Goal: Contribute content

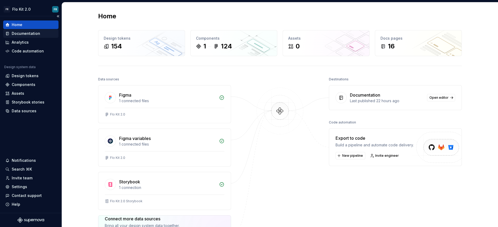
click at [22, 35] on div "Documentation" at bounding box center [26, 33] width 28 height 5
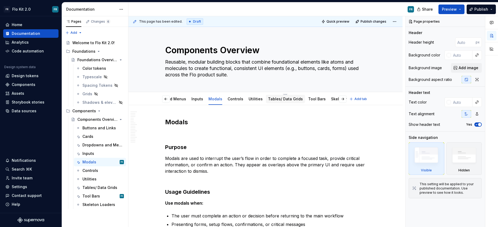
scroll to position [0, 87]
click at [243, 100] on link "Utilities" at bounding box center [247, 99] width 14 height 5
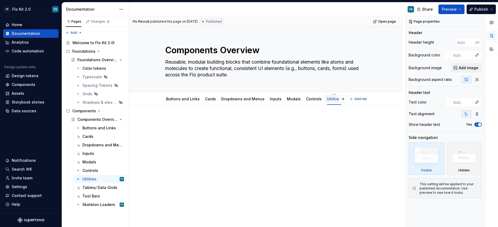
click at [327, 96] on div "Utilities" at bounding box center [334, 99] width 14 height 6
click at [329, 95] on html "FR Flo Kit 2.0 FR Home Documentation Analytics Code automation Design system da…" at bounding box center [249, 113] width 498 height 227
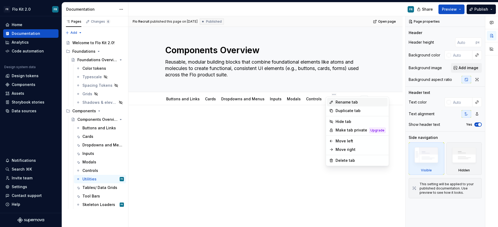
type textarea "*"
click at [351, 103] on div "Rename tab" at bounding box center [361, 101] width 50 height 5
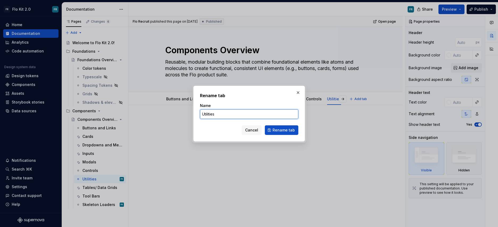
click at [242, 118] on input "Utilities" at bounding box center [249, 114] width 98 height 10
type input "Tabs"
click at [276, 131] on span "Rename tab" at bounding box center [283, 129] width 22 height 5
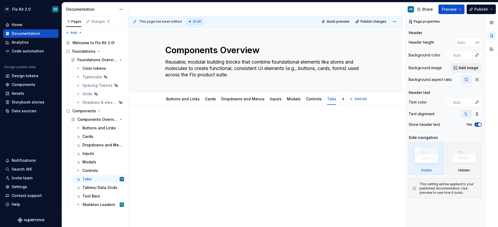
click at [223, 128] on div at bounding box center [265, 128] width 201 height 20
type textarea "*"
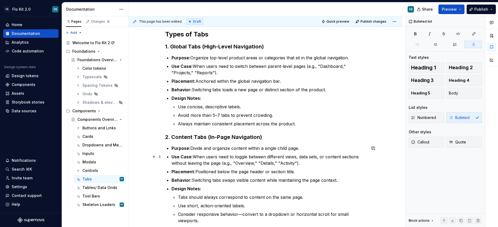
scroll to position [151, 0]
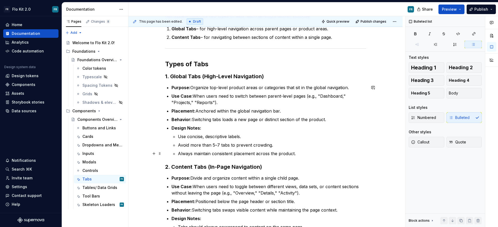
click at [309, 155] on p "Always maintain consistent placement across the product." at bounding box center [272, 153] width 188 height 6
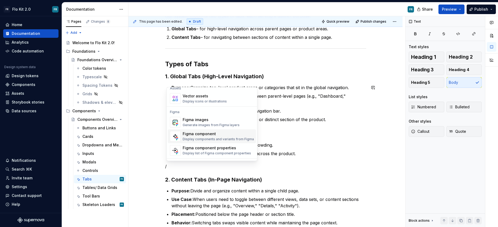
scroll to position [480, 0]
click at [220, 138] on div "Display components and variants from Figma" at bounding box center [218, 139] width 71 height 4
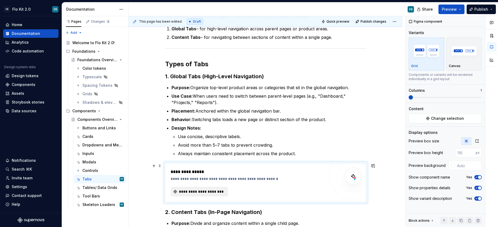
click at [206, 190] on span "**********" at bounding box center [201, 191] width 46 height 5
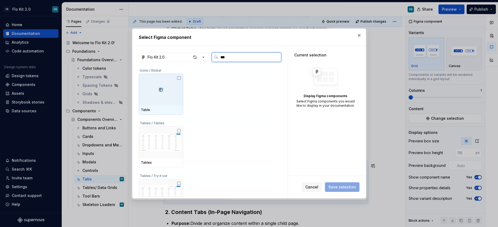
type input "****"
click at [173, 90] on img at bounding box center [161, 89] width 40 height 9
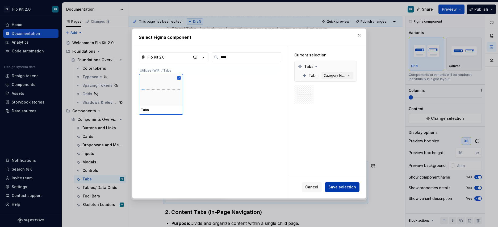
click at [340, 188] on span "Save selection" at bounding box center [342, 186] width 28 height 5
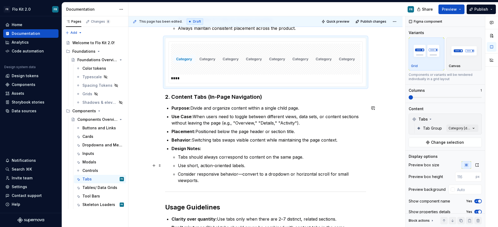
scroll to position [298, 0]
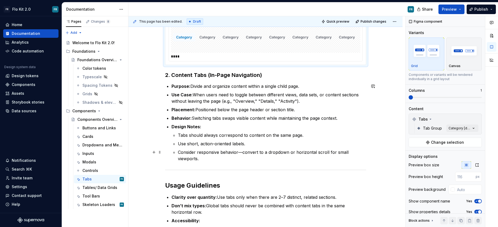
click at [219, 160] on p "Consider responsive behavior—convert to a dropdown or horizontal scroll for sma…" at bounding box center [272, 155] width 188 height 13
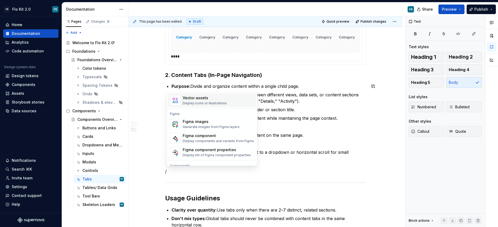
scroll to position [513, 0]
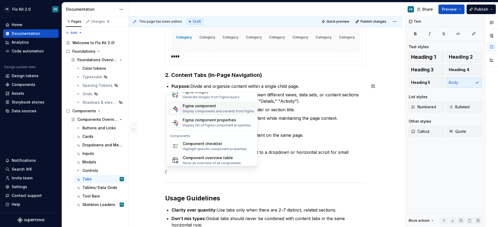
click at [218, 110] on div "Display components and variants from Figma" at bounding box center [218, 111] width 71 height 4
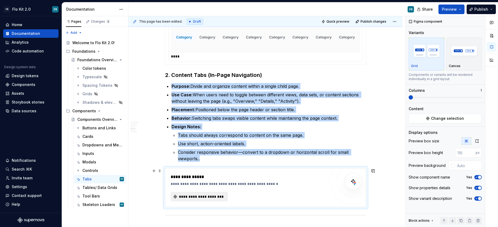
click at [210, 195] on span "**********" at bounding box center [201, 196] width 46 height 5
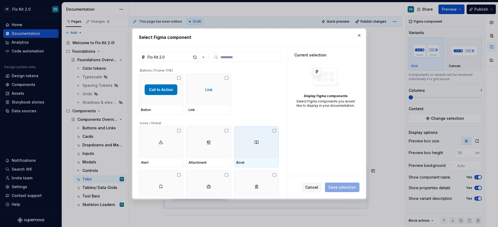
type textarea "*"
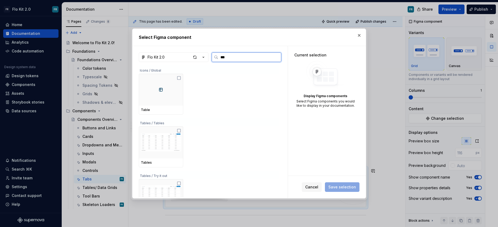
type input "****"
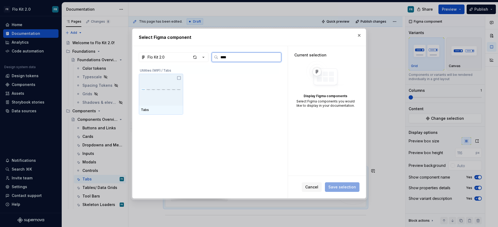
click at [179, 77] on icon at bounding box center [179, 78] width 4 height 4
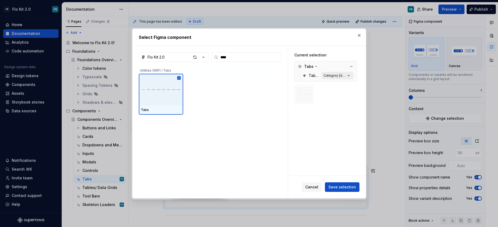
click at [349, 77] on icon "button" at bounding box center [348, 75] width 5 height 5
click at [346, 75] on div "Category [default]" at bounding box center [335, 75] width 22 height 4
click at [351, 75] on icon "button" at bounding box center [348, 75] width 5 height 5
click at [330, 75] on div "Category [default]" at bounding box center [335, 75] width 22 height 4
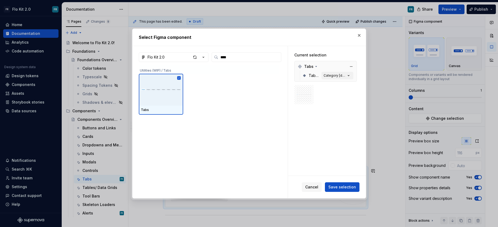
click at [314, 75] on span "Tab Group" at bounding box center [314, 75] width 11 height 5
type textarea "*"
click at [311, 95] on img at bounding box center [303, 94] width 15 height 9
click at [346, 74] on div "Category [default]" at bounding box center [335, 75] width 22 height 4
click at [314, 65] on icon at bounding box center [316, 66] width 4 height 4
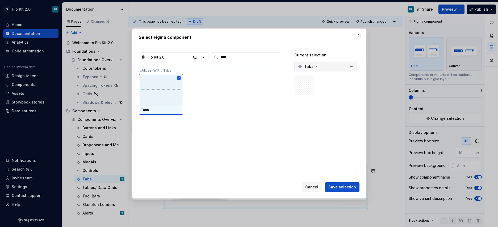
click at [314, 66] on icon at bounding box center [316, 66] width 4 height 4
drag, startPoint x: 308, startPoint y: 95, endPoint x: 359, endPoint y: 81, distance: 53.1
click at [308, 95] on img at bounding box center [303, 94] width 15 height 9
click at [350, 76] on icon "button" at bounding box center [348, 75] width 5 height 5
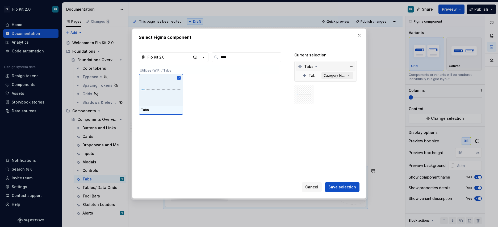
click at [350, 76] on icon "button" at bounding box center [348, 75] width 5 height 5
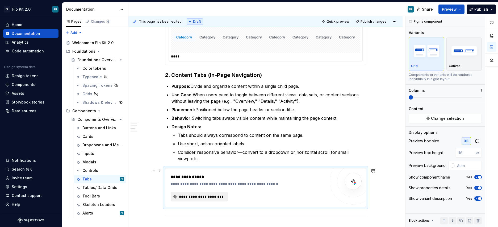
click at [188, 199] on button "**********" at bounding box center [199, 197] width 57 height 10
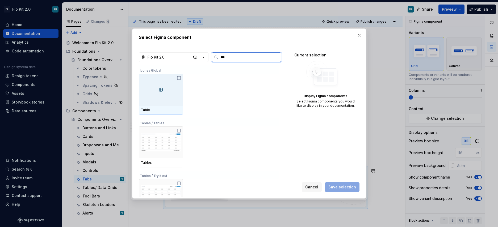
type input "****"
click at [157, 102] on div at bounding box center [161, 90] width 44 height 32
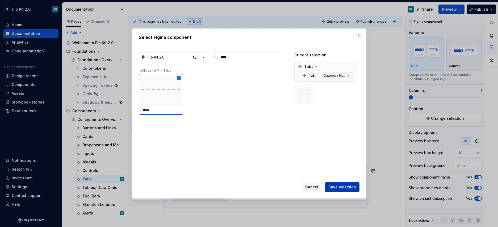
click at [349, 188] on span "Save selection" at bounding box center [342, 186] width 28 height 5
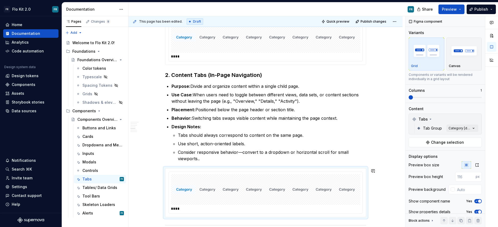
scroll to position [327, 0]
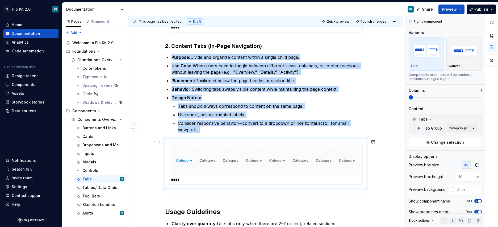
click at [326, 166] on img at bounding box center [265, 160] width 185 height 27
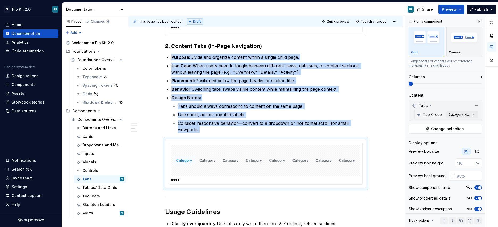
scroll to position [16, 0]
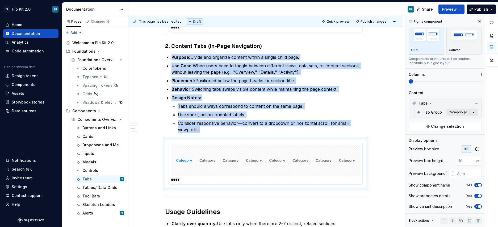
click at [473, 112] on div "Comments Open comments No comments yet Select ‘Comment’ from the block context …" at bounding box center [451, 121] width 93 height 211
click at [414, 147] on div at bounding box center [412, 146] width 4 height 4
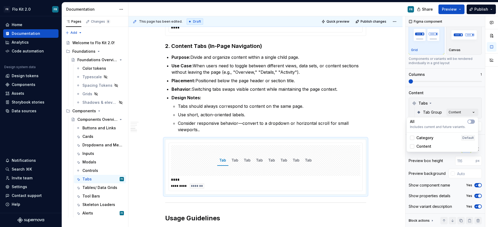
click at [376, 130] on html "FR Flo Kit 2.0 FR Home Documentation Analytics Code automation Design system da…" at bounding box center [249, 113] width 498 height 227
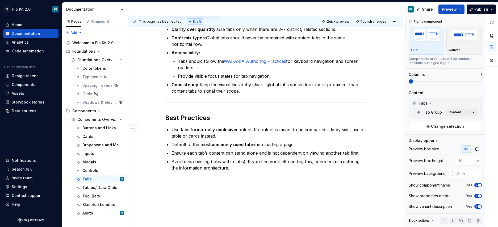
scroll to position [546, 0]
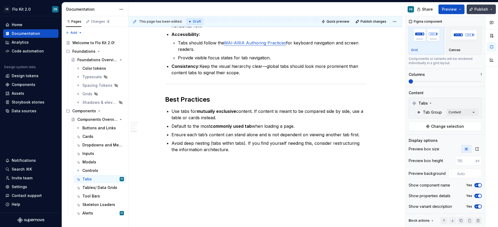
click at [483, 10] on span "Publish" at bounding box center [481, 9] width 14 height 5
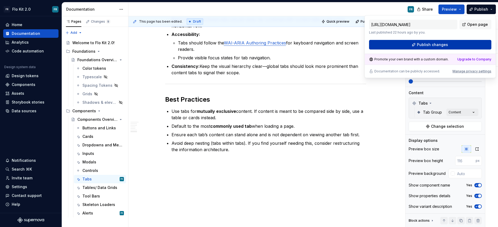
click at [449, 45] on button "Publish changes" at bounding box center [430, 45] width 122 height 10
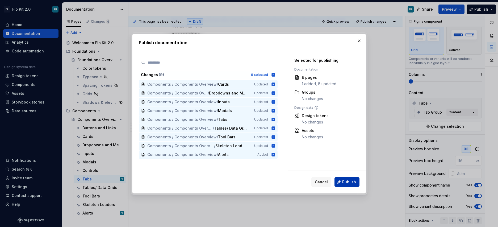
click at [350, 181] on span "Publish" at bounding box center [349, 181] width 14 height 5
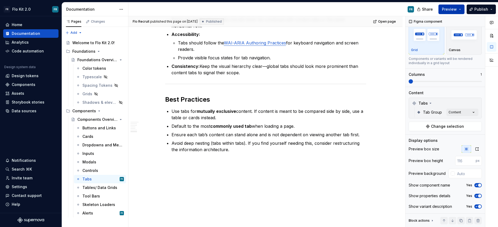
click at [460, 10] on button "Preview" at bounding box center [451, 10] width 26 height 10
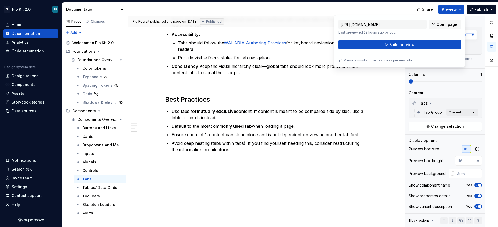
type textarea "*"
